Goal: Task Accomplishment & Management: Use online tool/utility

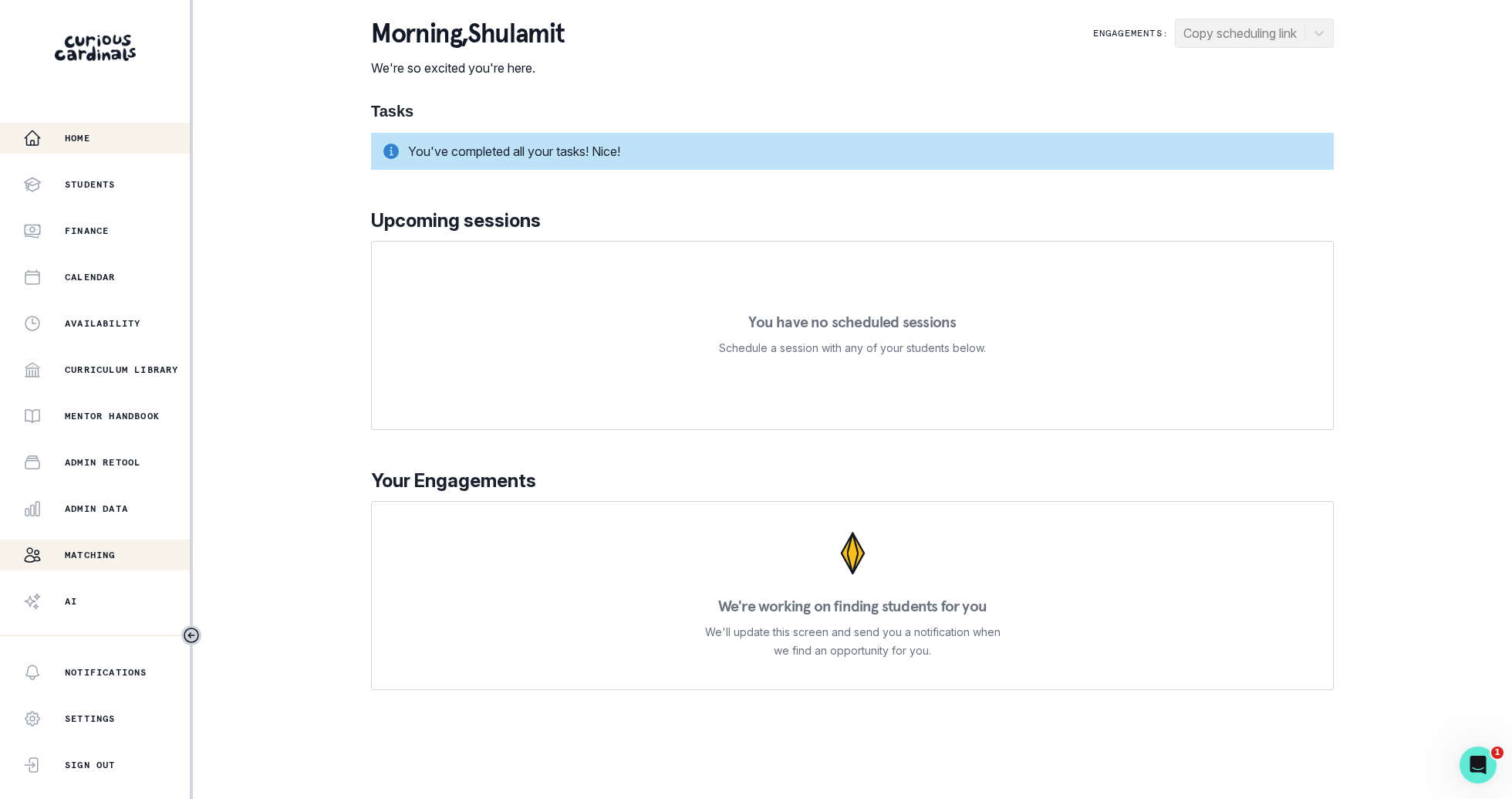
click at [124, 554] on div "Matching" at bounding box center [106, 554] width 167 height 19
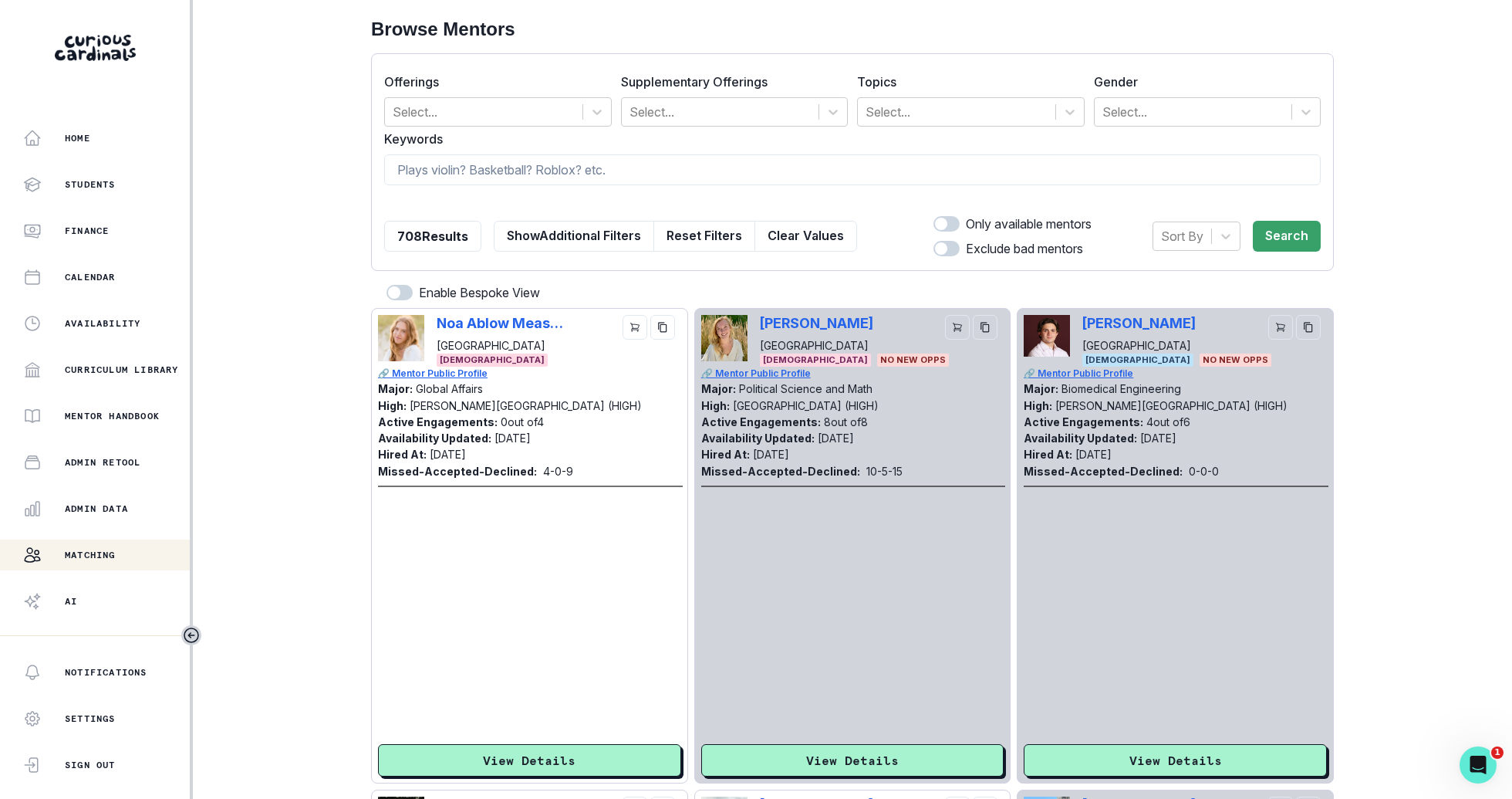
click at [1023, 127] on form "Offerings Select... Supplementary Offerings Select... Topics Select... Gender S…" at bounding box center [853, 162] width 937 height 192
click at [1022, 105] on div at bounding box center [957, 112] width 182 height 22
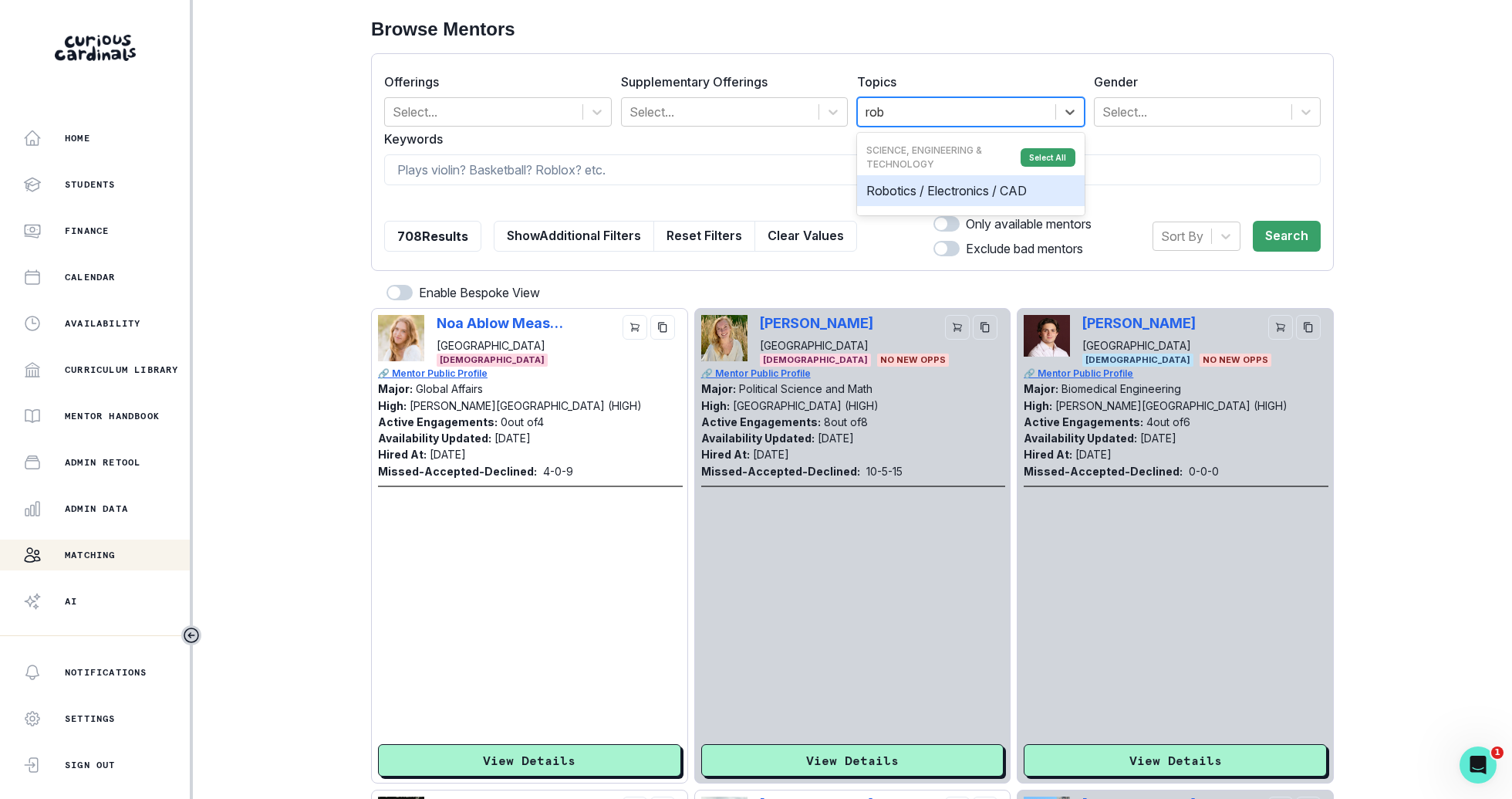
type input "robo"
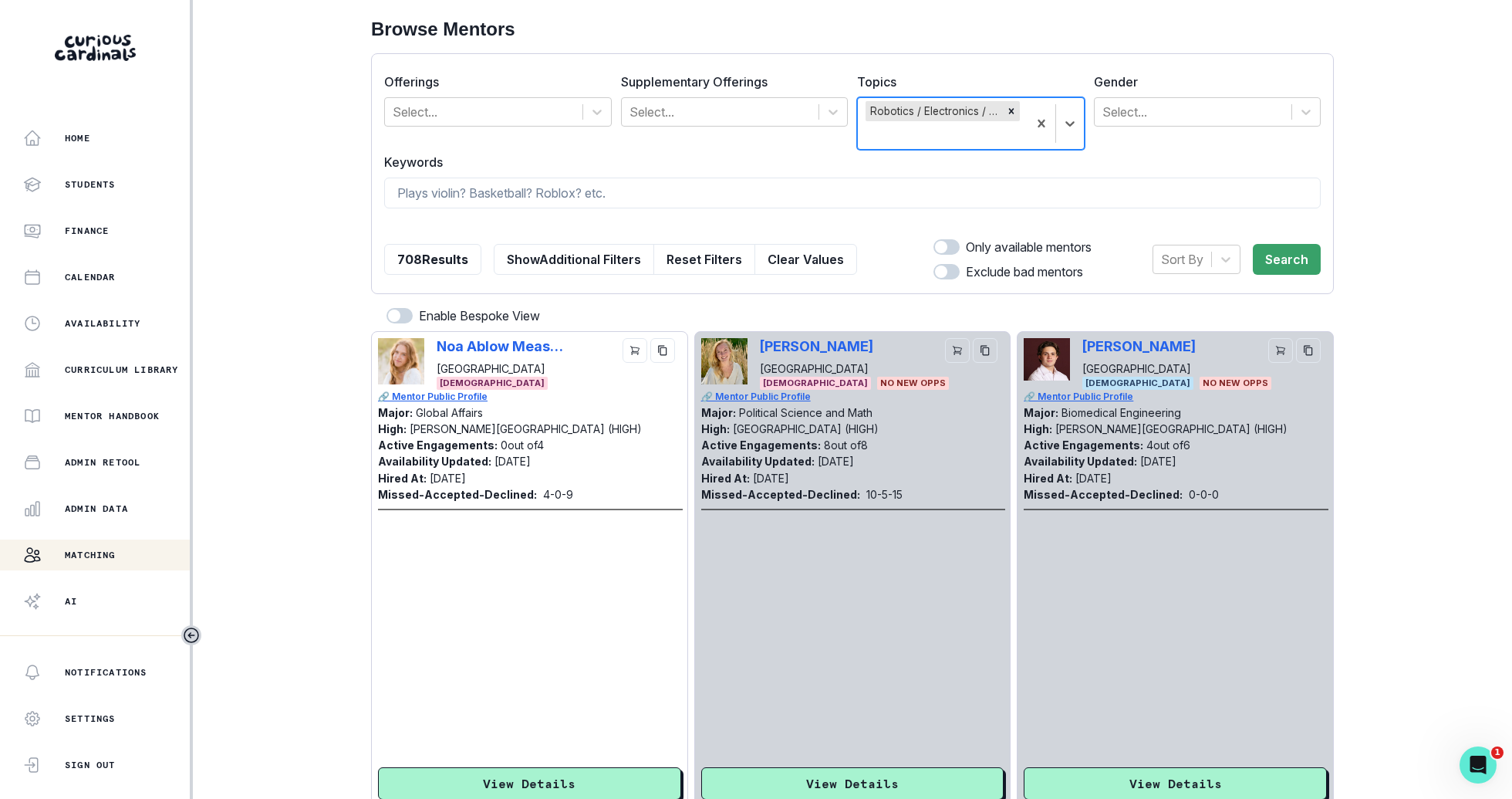
click at [1290, 274] on div "Sort By Search" at bounding box center [1236, 259] width 168 height 43
click at [1287, 263] on button "Search" at bounding box center [1287, 259] width 68 height 31
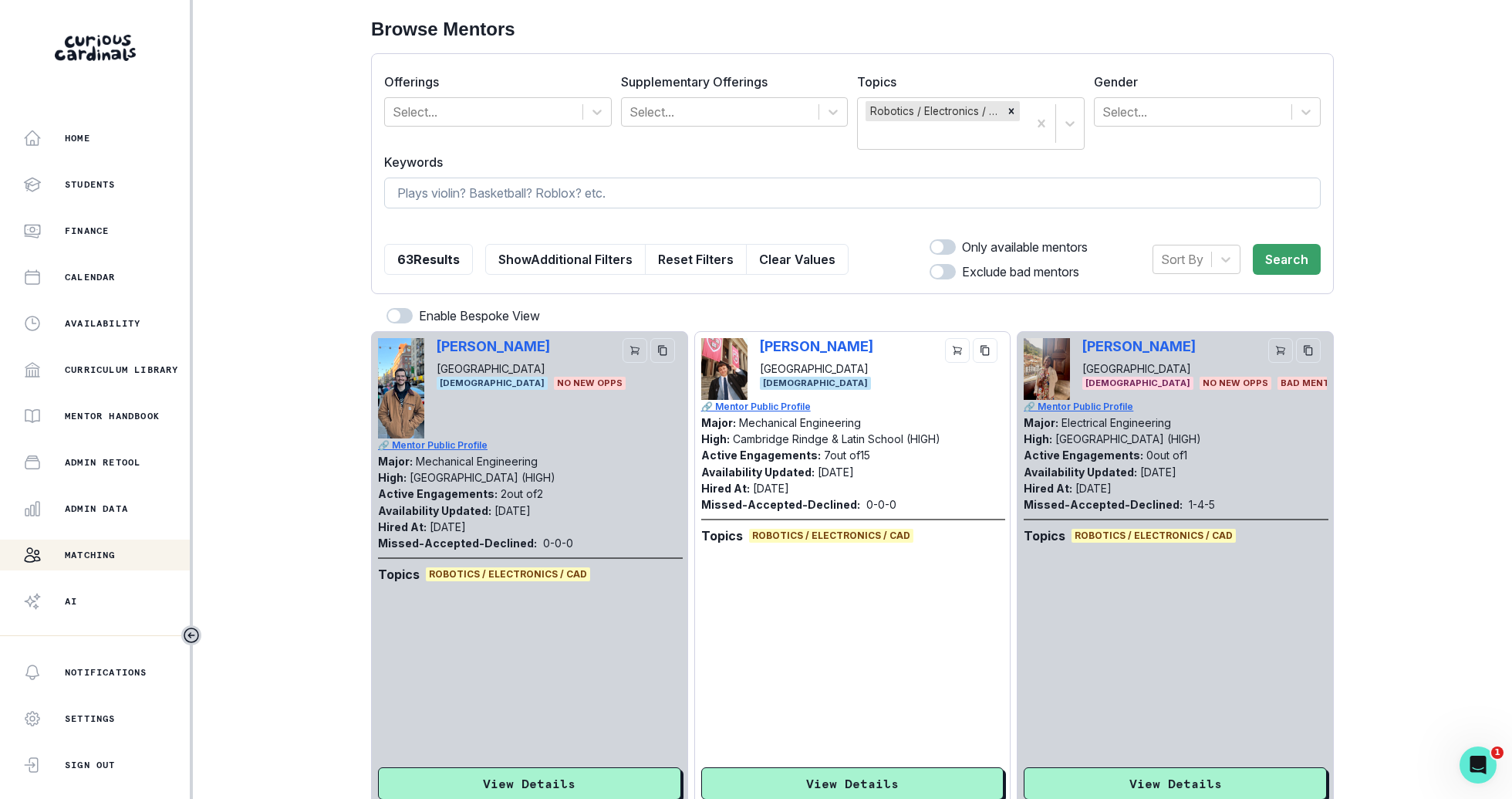
click at [1242, 196] on input at bounding box center [853, 193] width 937 height 31
type input "arduino"
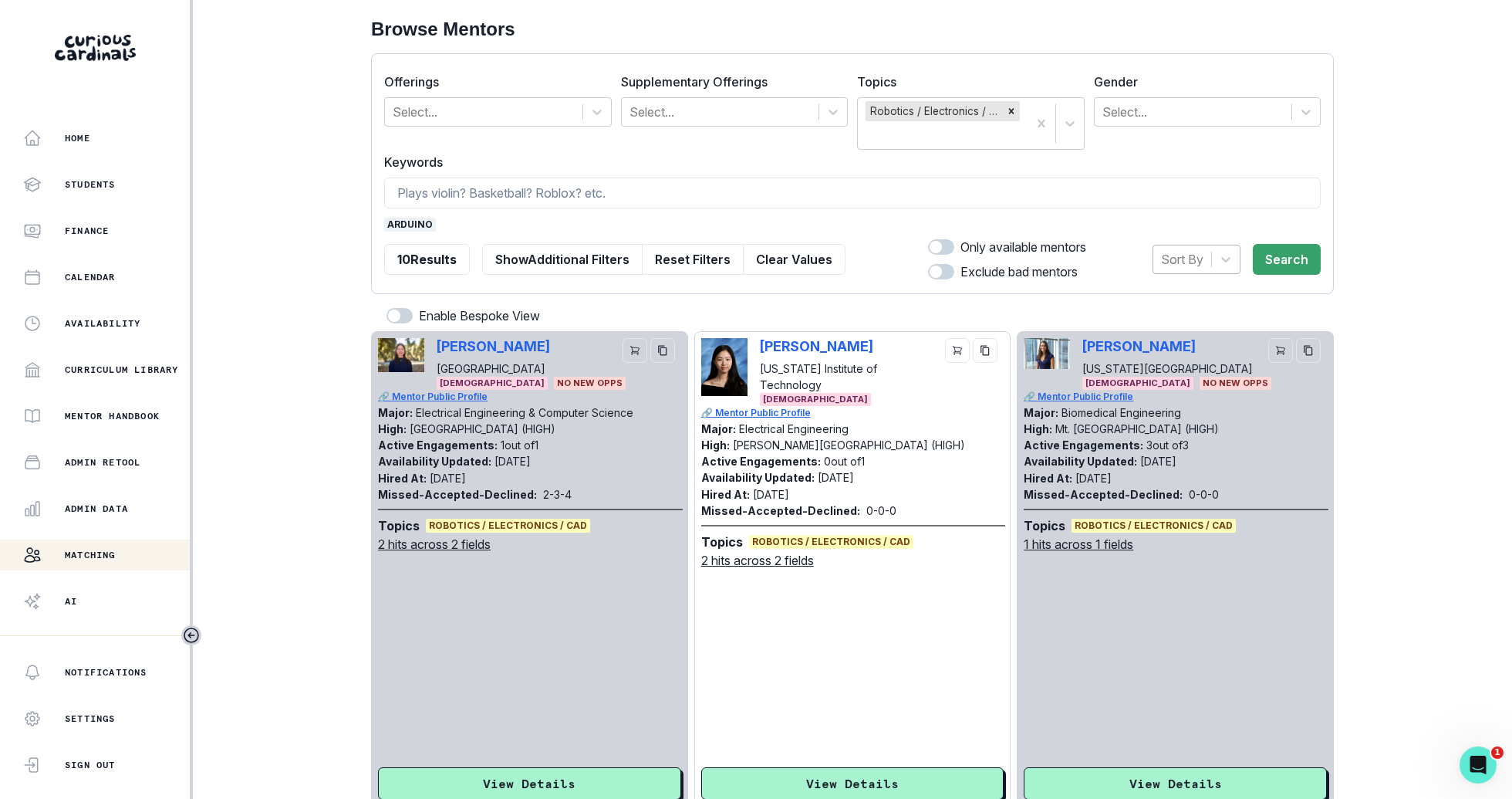
click at [1211, 267] on div "Sort By" at bounding box center [1182, 260] width 58 height 28
click at [1208, 301] on div "Hired at" at bounding box center [1196, 299] width 88 height 31
click at [1310, 258] on button "Search" at bounding box center [1287, 259] width 68 height 31
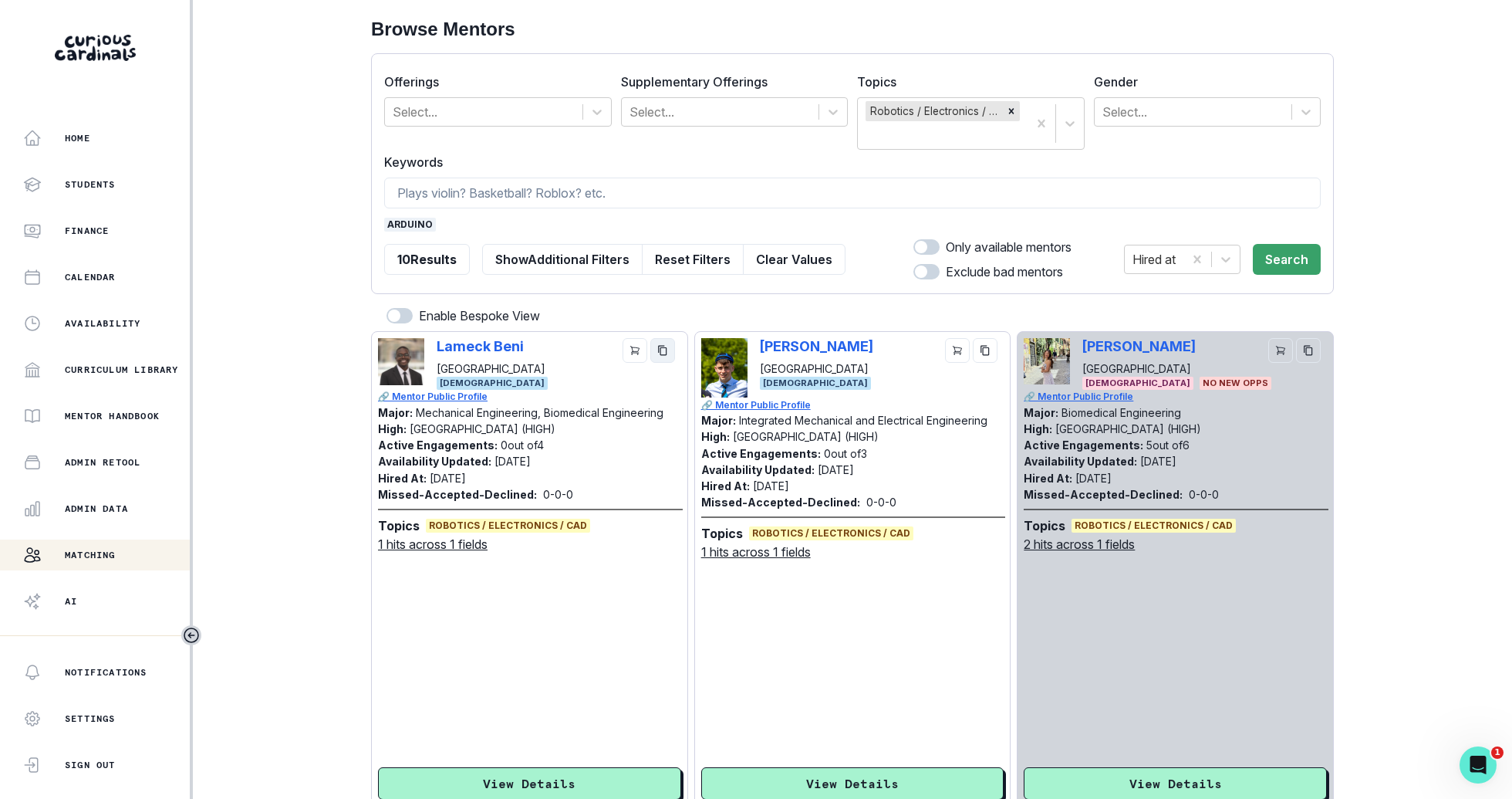
click at [673, 354] on button "copy" at bounding box center [662, 350] width 25 height 25
click at [415, 226] on span "arduino" at bounding box center [410, 225] width 52 height 14
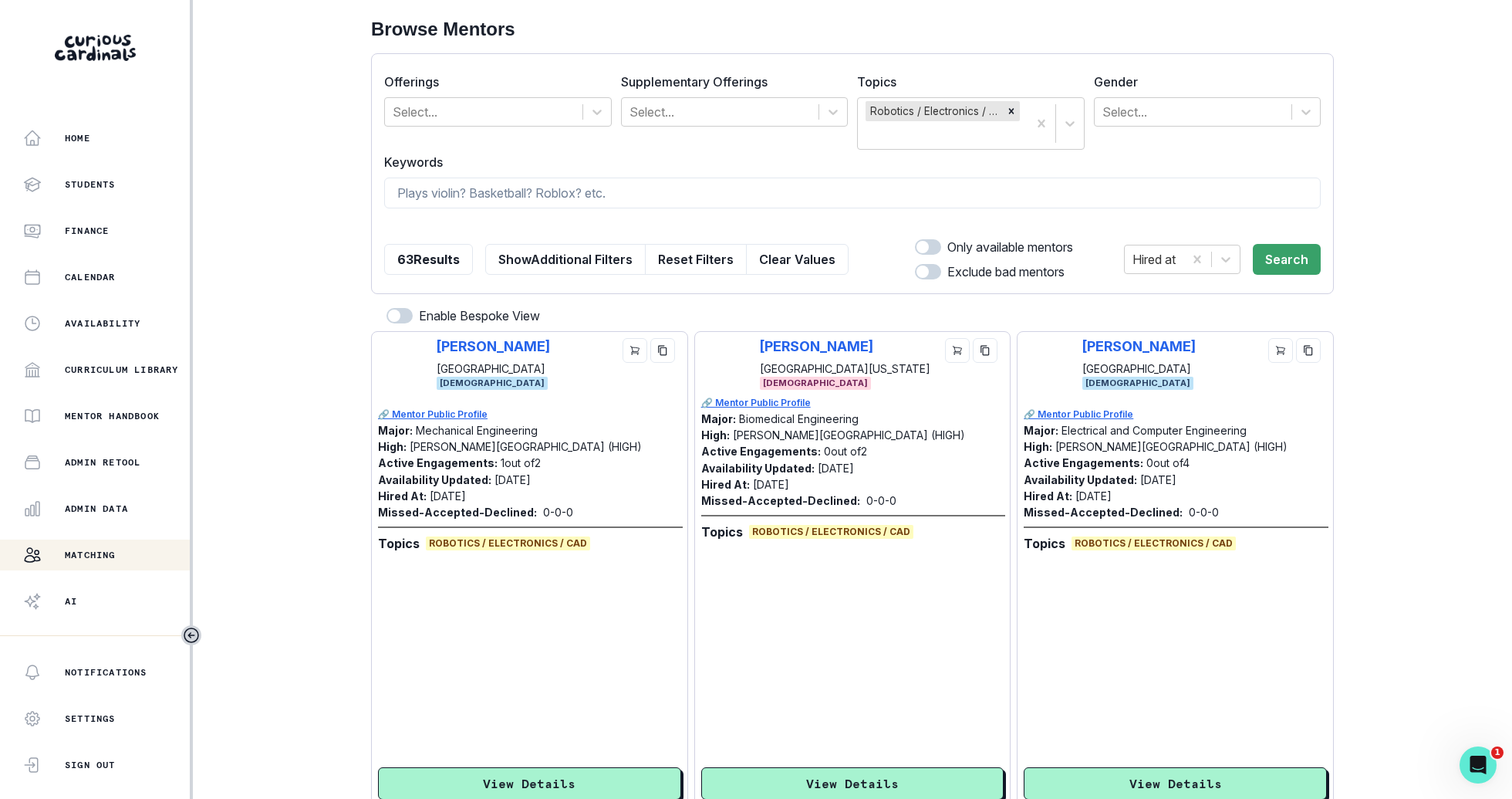
scroll to position [213, 0]
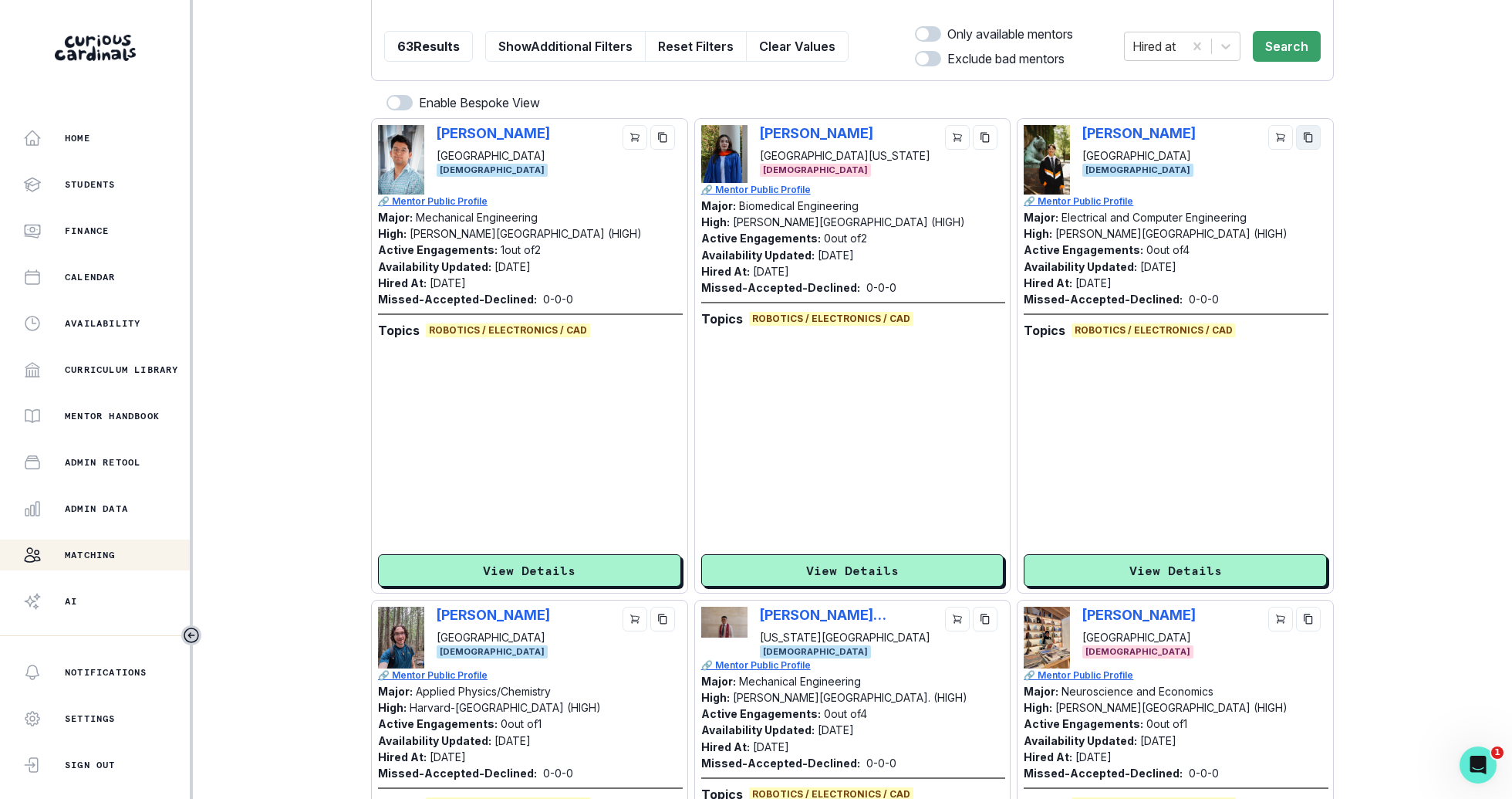
click at [1303, 133] on icon "copy" at bounding box center [1308, 137] width 11 height 11
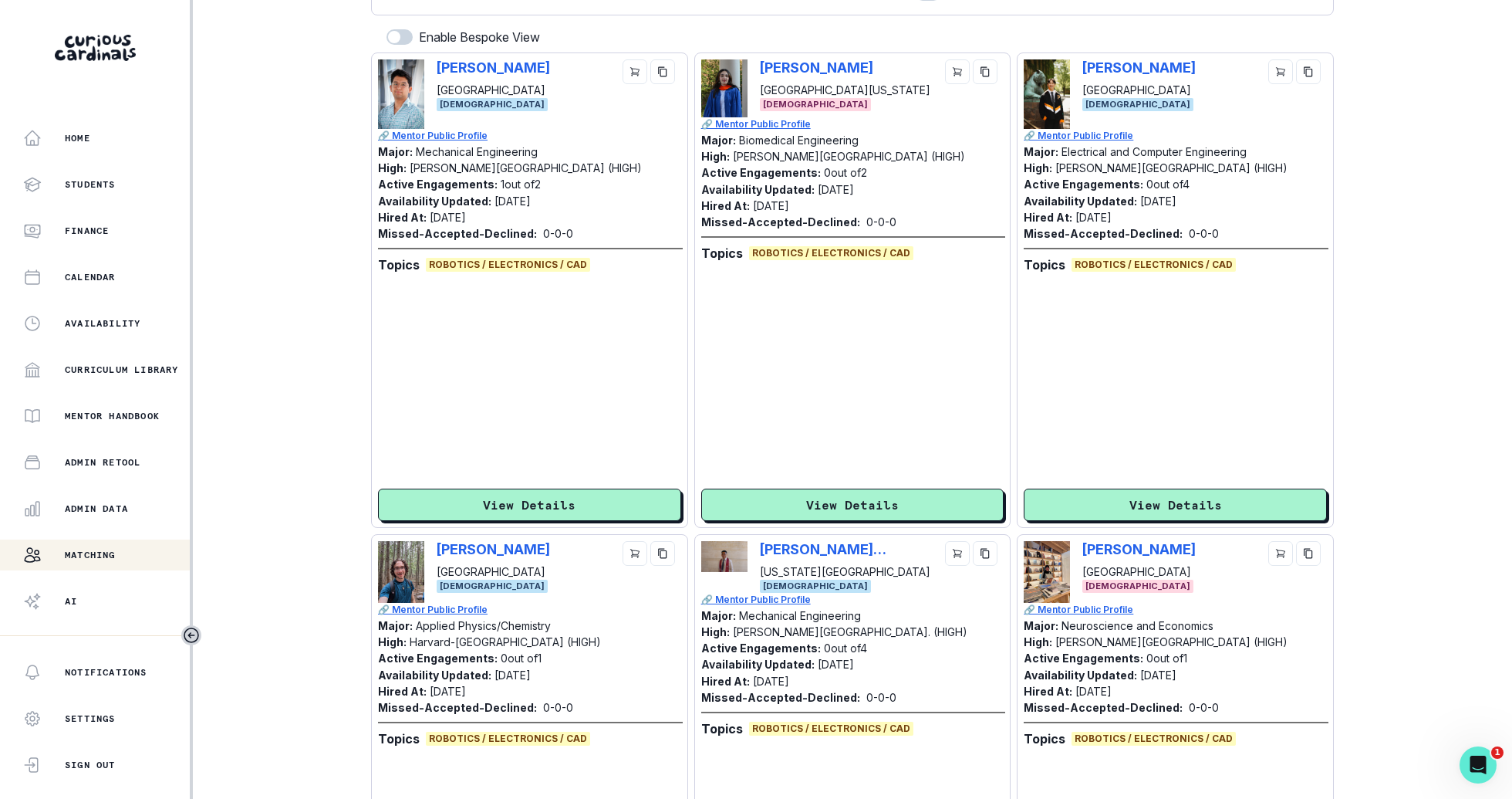
scroll to position [263, 0]
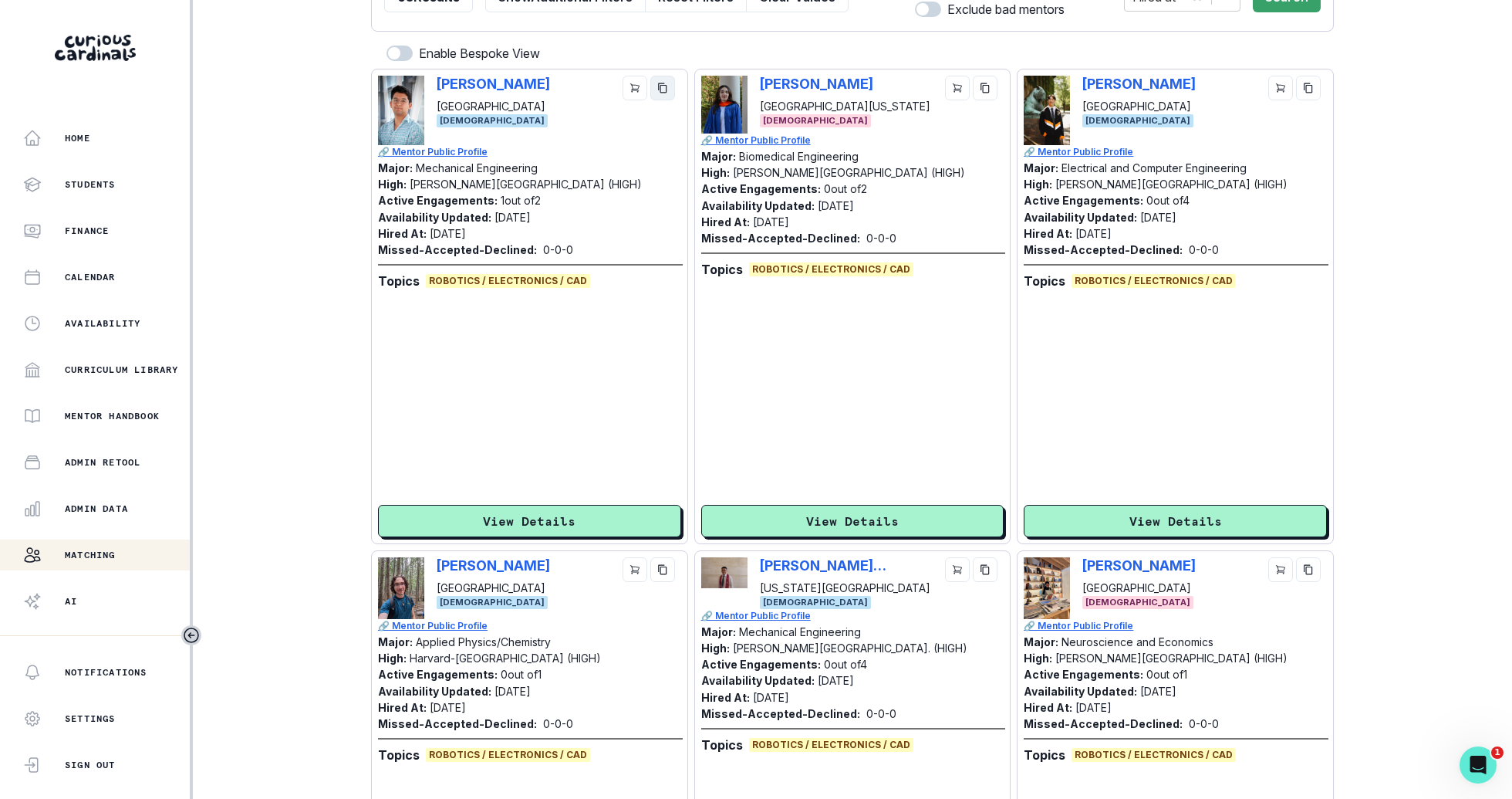
click at [659, 89] on icon "copy" at bounding box center [662, 88] width 11 height 11
